Goal: Navigation & Orientation: Find specific page/section

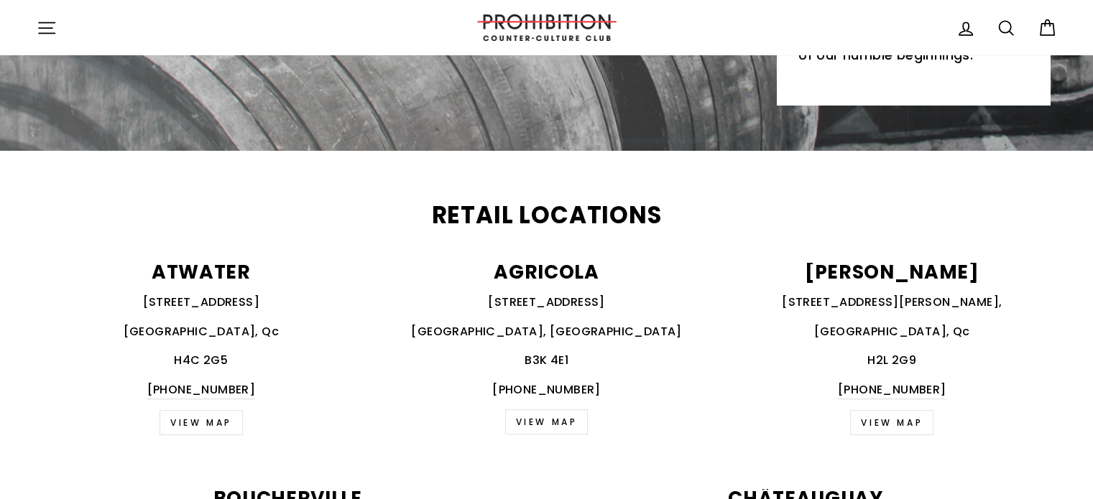
scroll to position [575, 0]
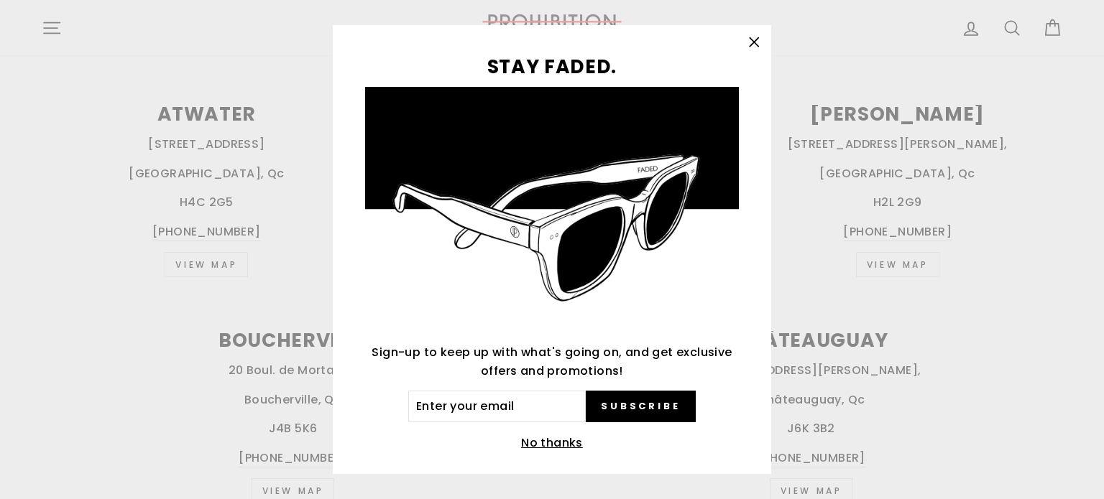
click at [762, 40] on icon "button" at bounding box center [754, 42] width 20 height 20
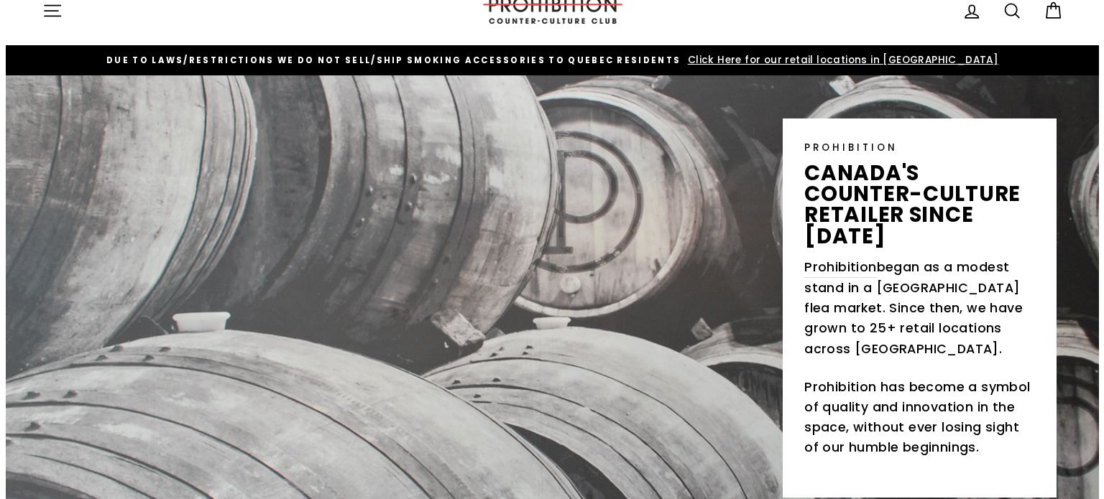
scroll to position [0, 0]
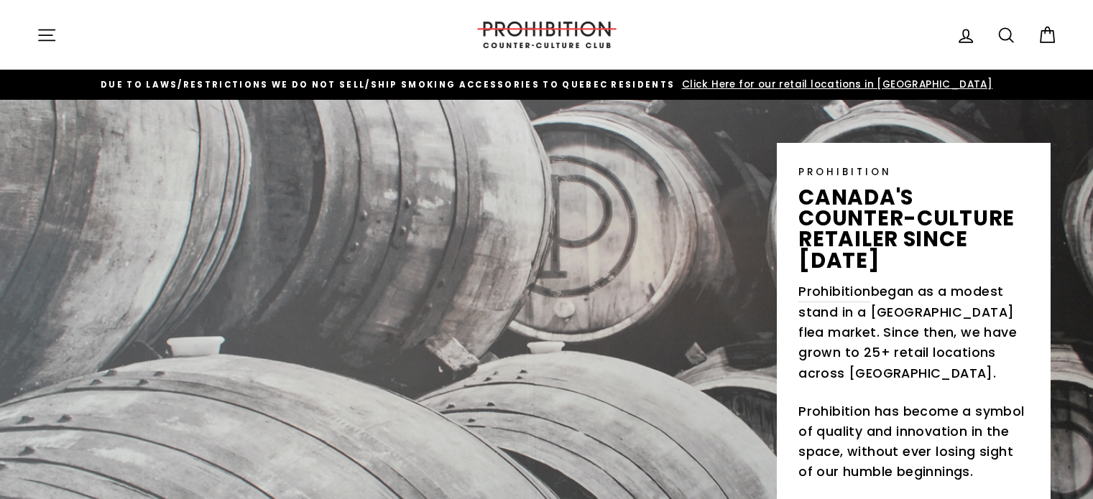
click at [44, 18] on div "Site navigation" at bounding box center [245, 34] width 417 height 41
click at [43, 34] on icon "button" at bounding box center [47, 34] width 16 height 11
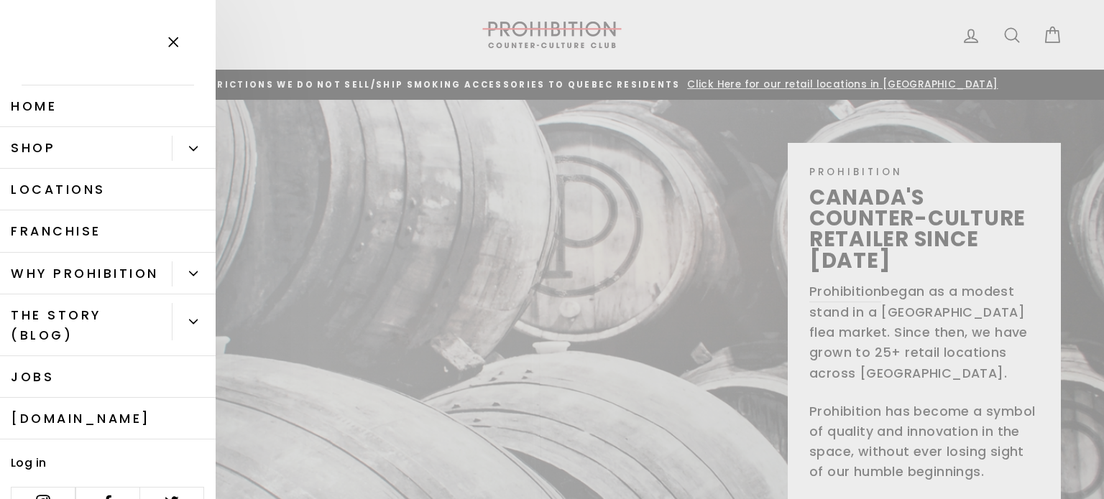
click at [67, 146] on link "Shop" at bounding box center [86, 148] width 172 height 42
click at [154, 35] on button "Close menu" at bounding box center [173, 43] width 42 height 68
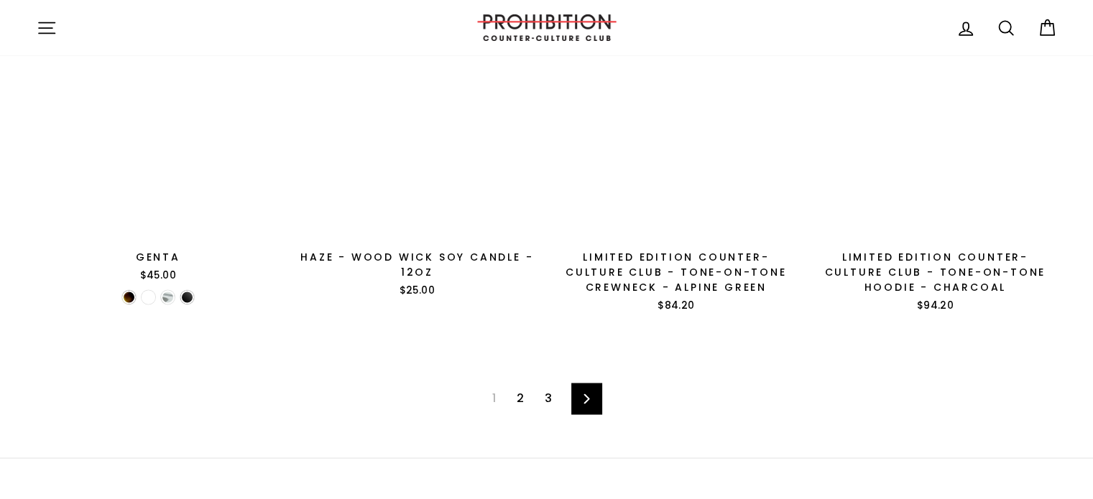
scroll to position [1724, 0]
